Goal: Find specific page/section: Find specific page/section

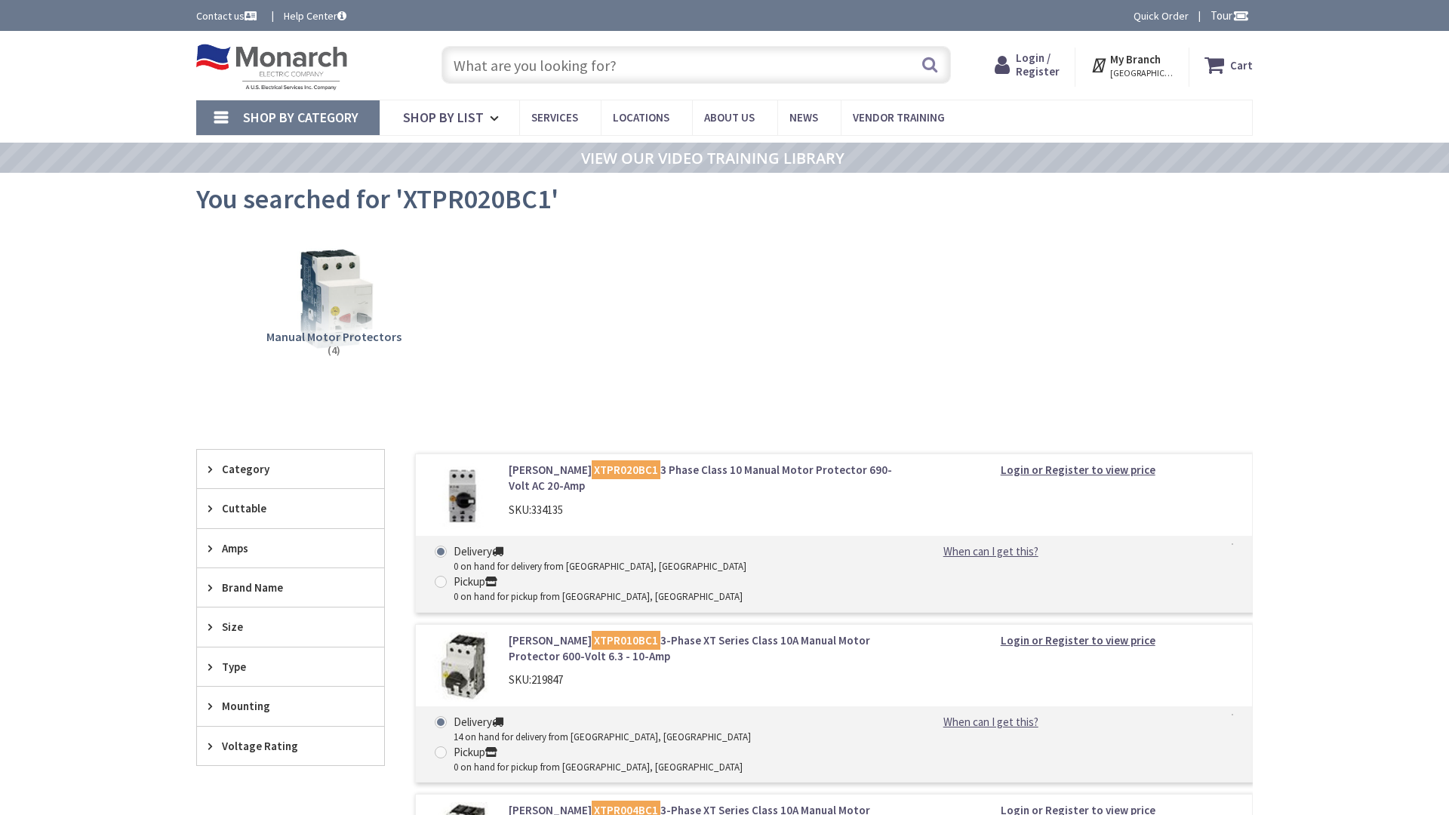
type input "[PERSON_NAME][GEOGRAPHIC_DATA]"
